Goal: Find specific fact: Find contact information

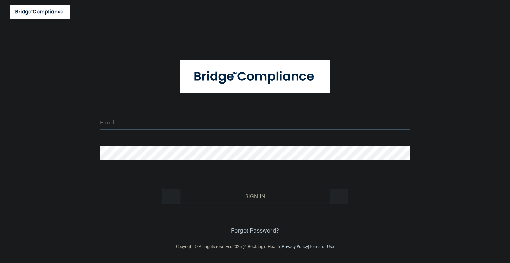
type input "[EMAIL_ADDRESS][DOMAIN_NAME]"
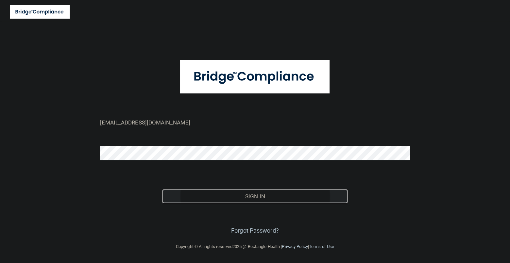
click at [254, 197] on button "Sign In" at bounding box center [255, 196] width 186 height 14
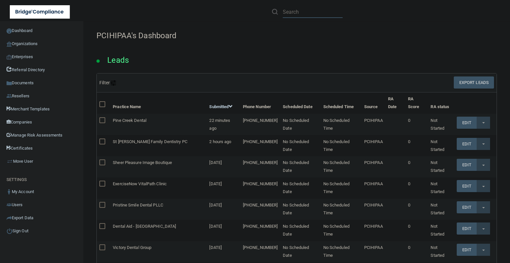
click at [305, 9] on input "text" at bounding box center [313, 12] width 60 height 12
paste input "[PERSON_NAME], DDS"
click at [337, 11] on input "[PERSON_NAME], DDS" at bounding box center [313, 12] width 60 height 12
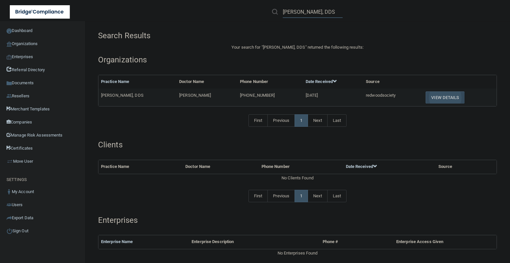
type input "[PERSON_NAME], DDS"
click at [439, 97] on button "View Details" at bounding box center [445, 98] width 39 height 12
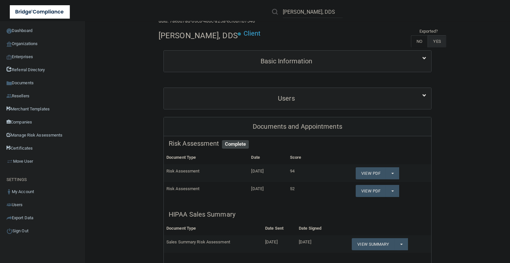
scroll to position [41, 0]
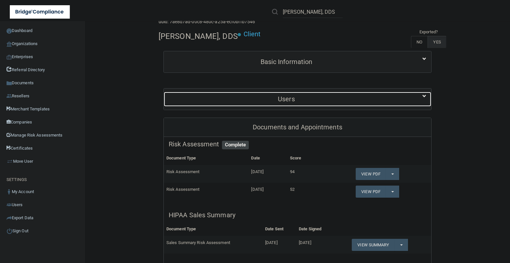
click at [313, 105] on div "Users" at bounding box center [286, 99] width 245 height 15
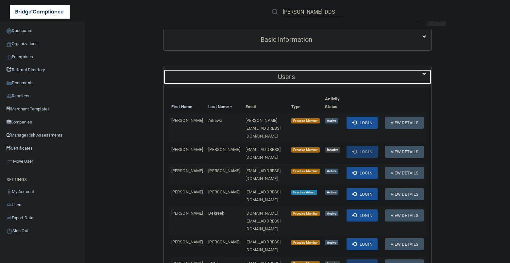
scroll to position [82, 0]
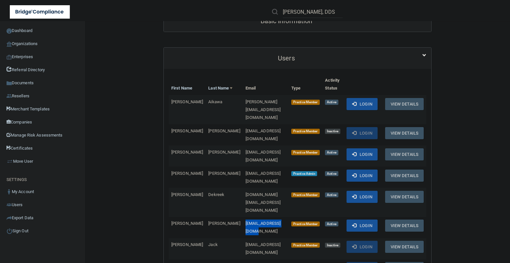
drag, startPoint x: 269, startPoint y: 191, endPoint x: 215, endPoint y: 195, distance: 54.8
click at [215, 217] on tr "[PERSON_NAME] [EMAIL_ADDRESS][DOMAIN_NAME] Practice Member Active Login View De…" at bounding box center [298, 227] width 258 height 21
copy tr "[EMAIL_ADDRESS][DOMAIN_NAME]"
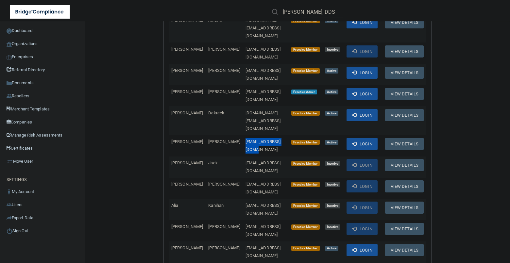
scroll to position [204, 0]
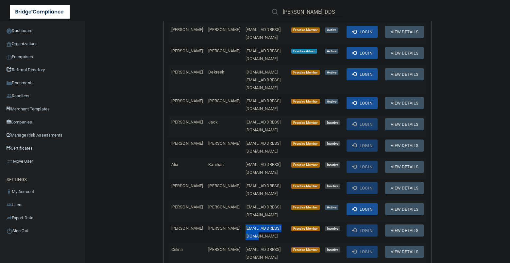
drag, startPoint x: 266, startPoint y: 173, endPoint x: 218, endPoint y: 175, distance: 47.8
click at [243, 222] on td "[EMAIL_ADDRESS][DOMAIN_NAME]" at bounding box center [266, 232] width 46 height 21
copy span "[EMAIL_ADDRESS][DOMAIN_NAME]"
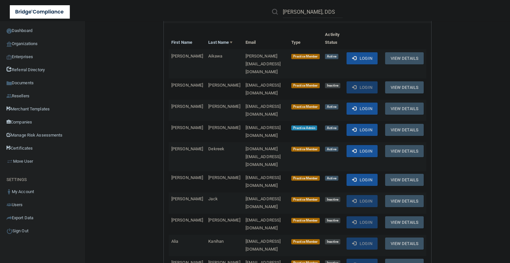
scroll to position [123, 0]
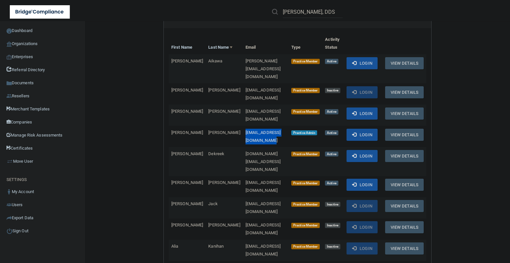
drag, startPoint x: 219, startPoint y: 113, endPoint x: 280, endPoint y: 112, distance: 61.5
click at [280, 130] on span "[EMAIL_ADDRESS][DOMAIN_NAME]" at bounding box center [263, 136] width 35 height 13
drag, startPoint x: 280, startPoint y: 112, endPoint x: 257, endPoint y: 114, distance: 22.7
copy span "[EMAIL_ADDRESS][DOMAIN_NAME]"
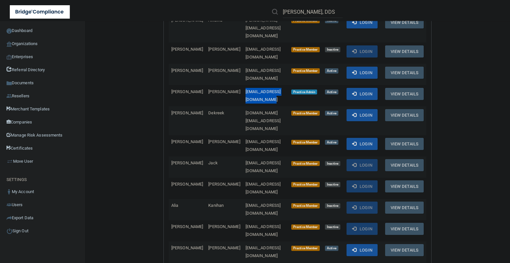
scroll to position [0, 0]
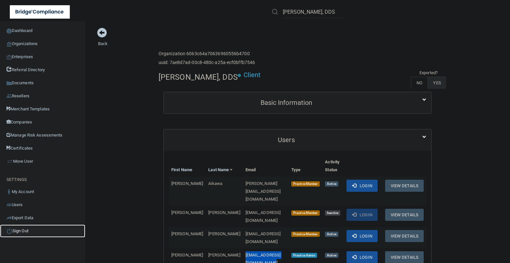
click at [14, 231] on link "Sign Out" at bounding box center [42, 231] width 85 height 13
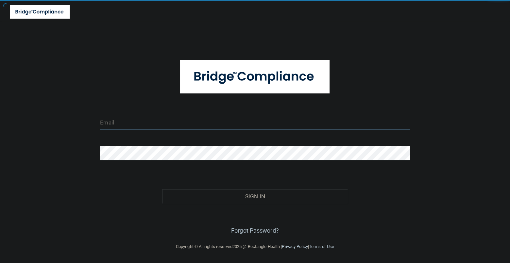
type input "[EMAIL_ADDRESS][DOMAIN_NAME]"
